Goal: Task Accomplishment & Management: Manage account settings

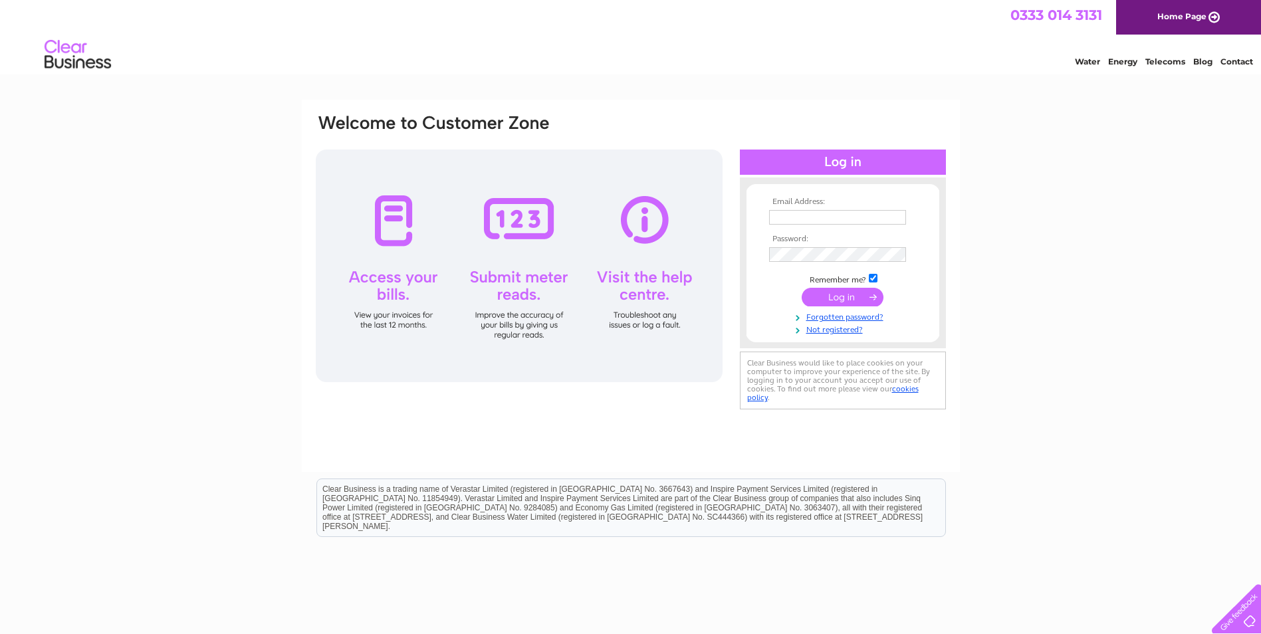
type input "info@cheshiresurfacing.co.uk"
click at [830, 296] on input "submit" at bounding box center [843, 297] width 82 height 19
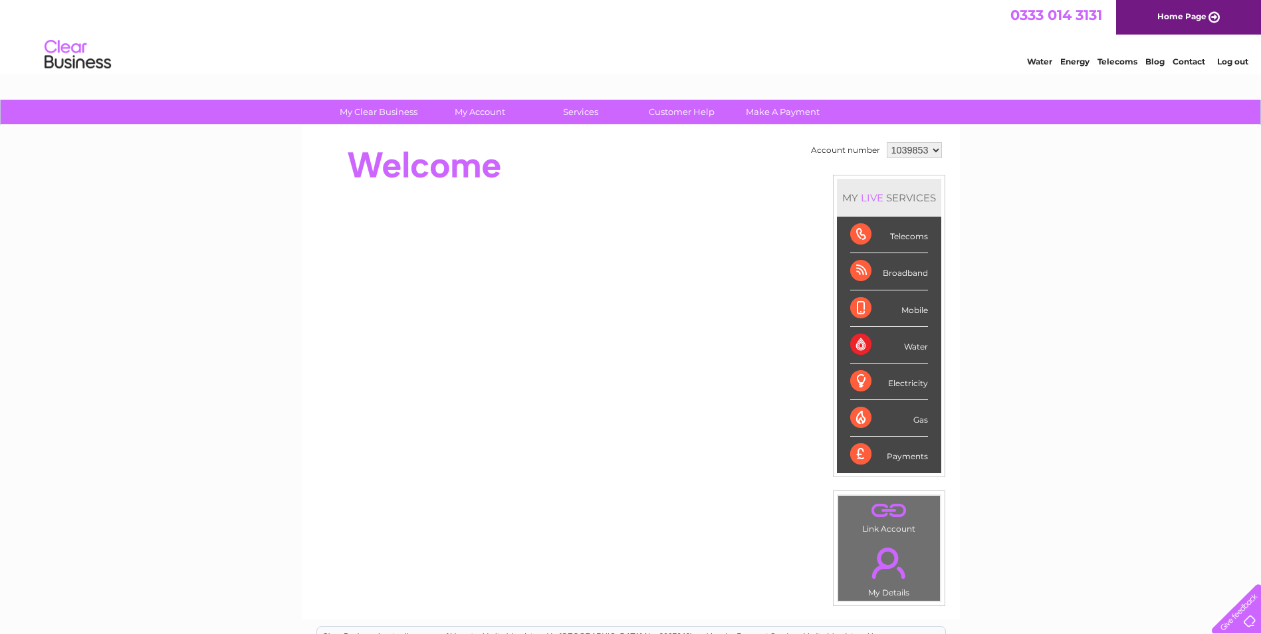
click at [884, 228] on div "Telecoms" at bounding box center [889, 235] width 78 height 37
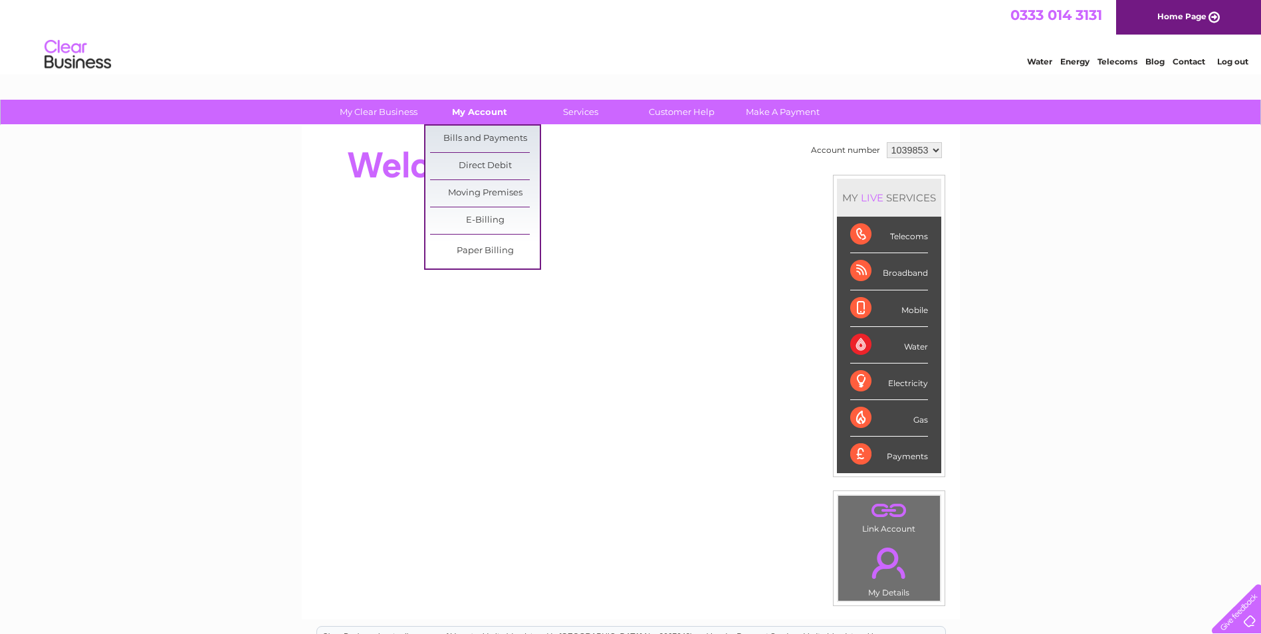
click at [479, 103] on link "My Account" at bounding box center [480, 112] width 110 height 25
click at [483, 138] on link "Bills and Payments" at bounding box center [485, 139] width 110 height 27
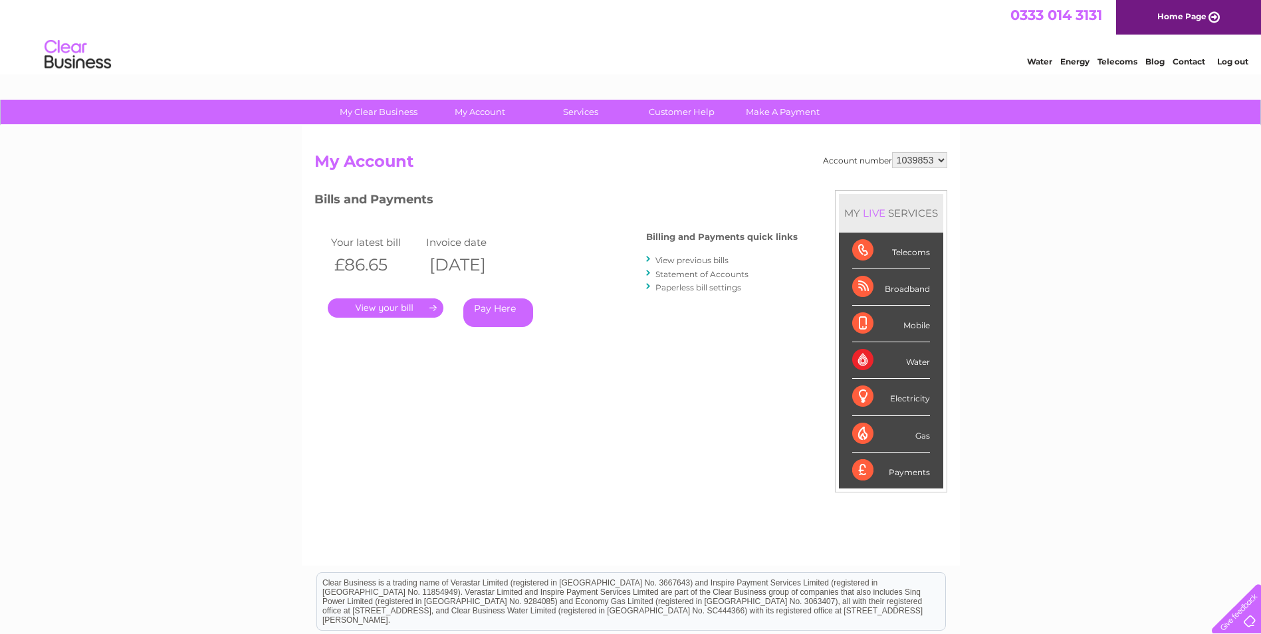
click at [396, 309] on link "." at bounding box center [386, 308] width 116 height 19
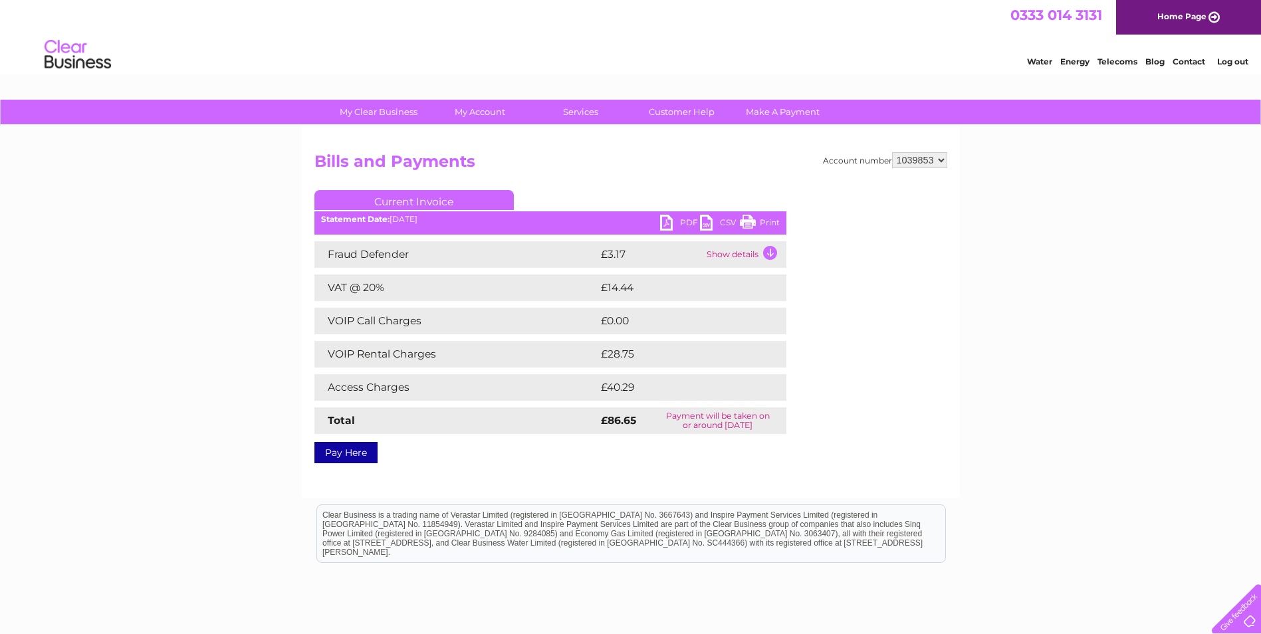
drag, startPoint x: 743, startPoint y: 221, endPoint x: 84, endPoint y: 63, distance: 676.9
click at [743, 221] on link "Print" at bounding box center [760, 224] width 40 height 19
